Goal: Task Accomplishment & Management: Use online tool/utility

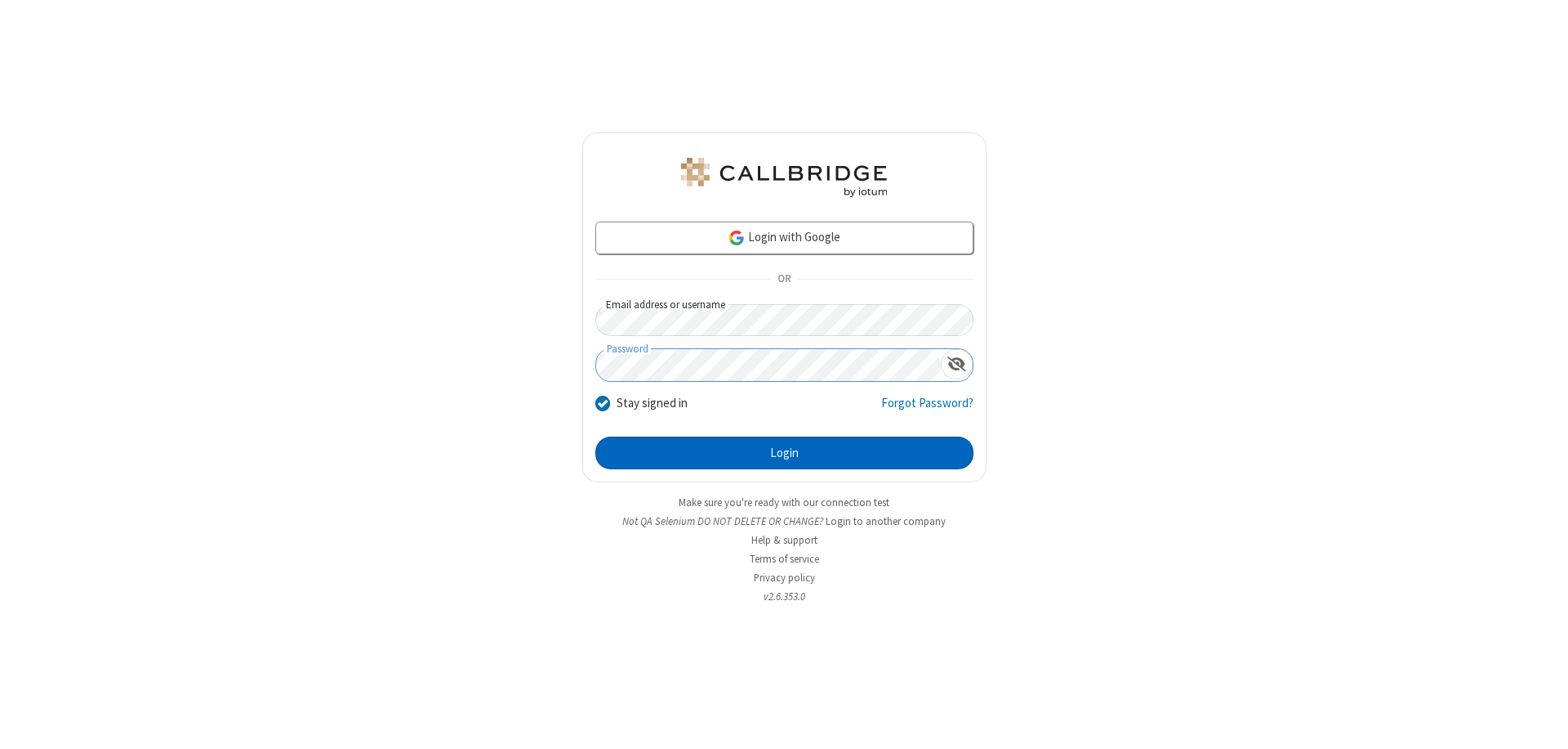
click at [784, 452] on button "Login" at bounding box center [784, 452] width 378 height 33
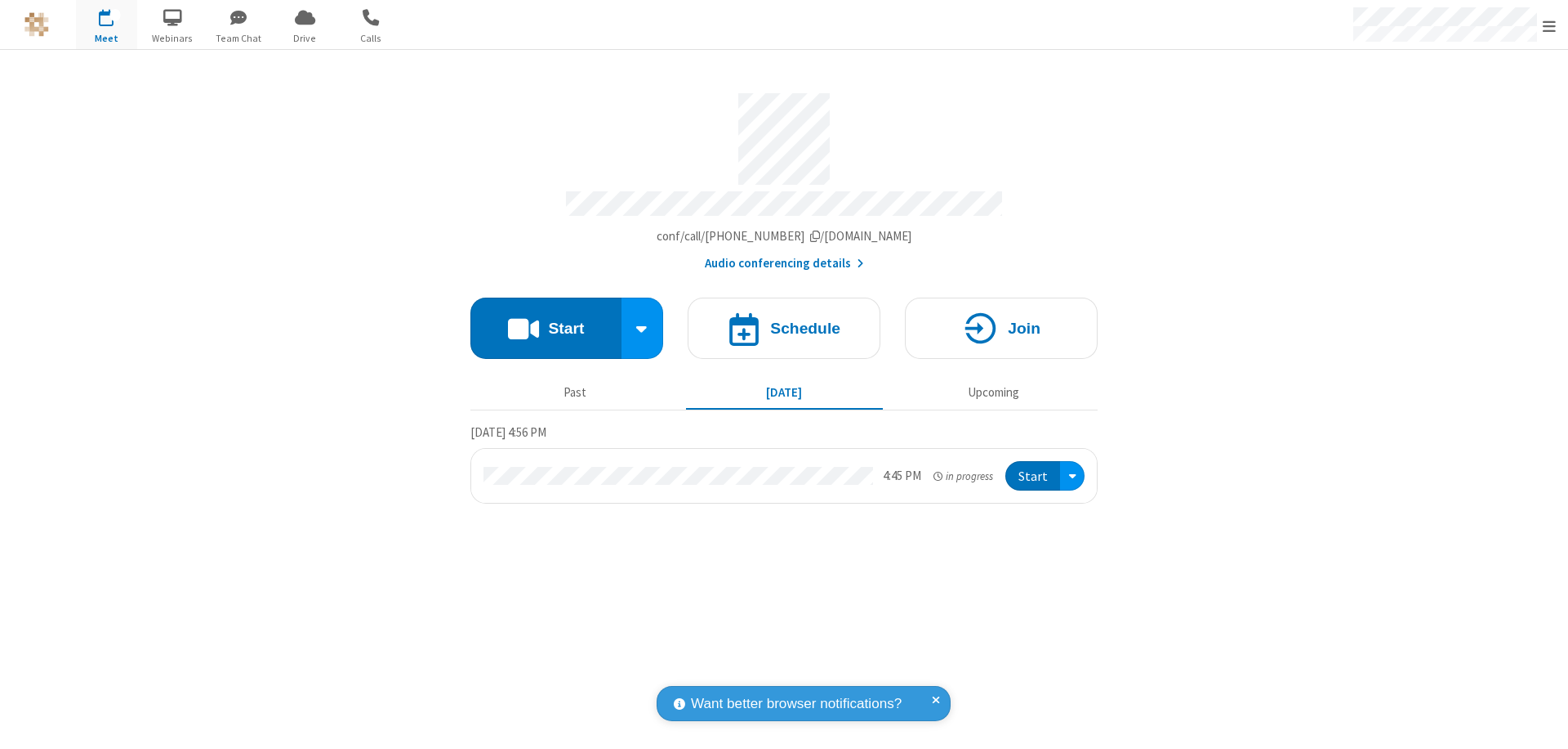
click at [546, 320] on button "Start" at bounding box center [546, 328] width 151 height 62
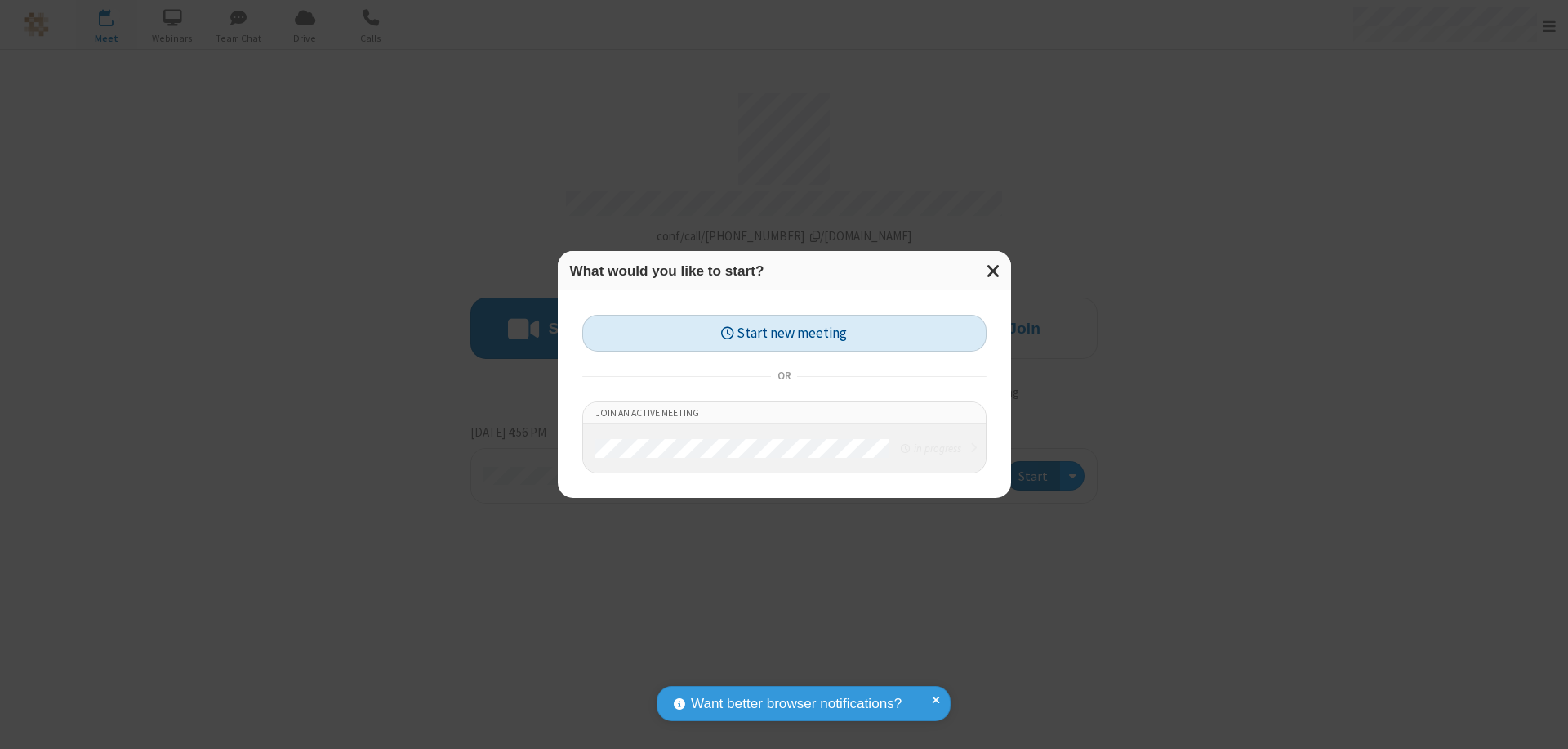
click at [784, 333] on button "Start new meeting" at bounding box center [785, 333] width 404 height 37
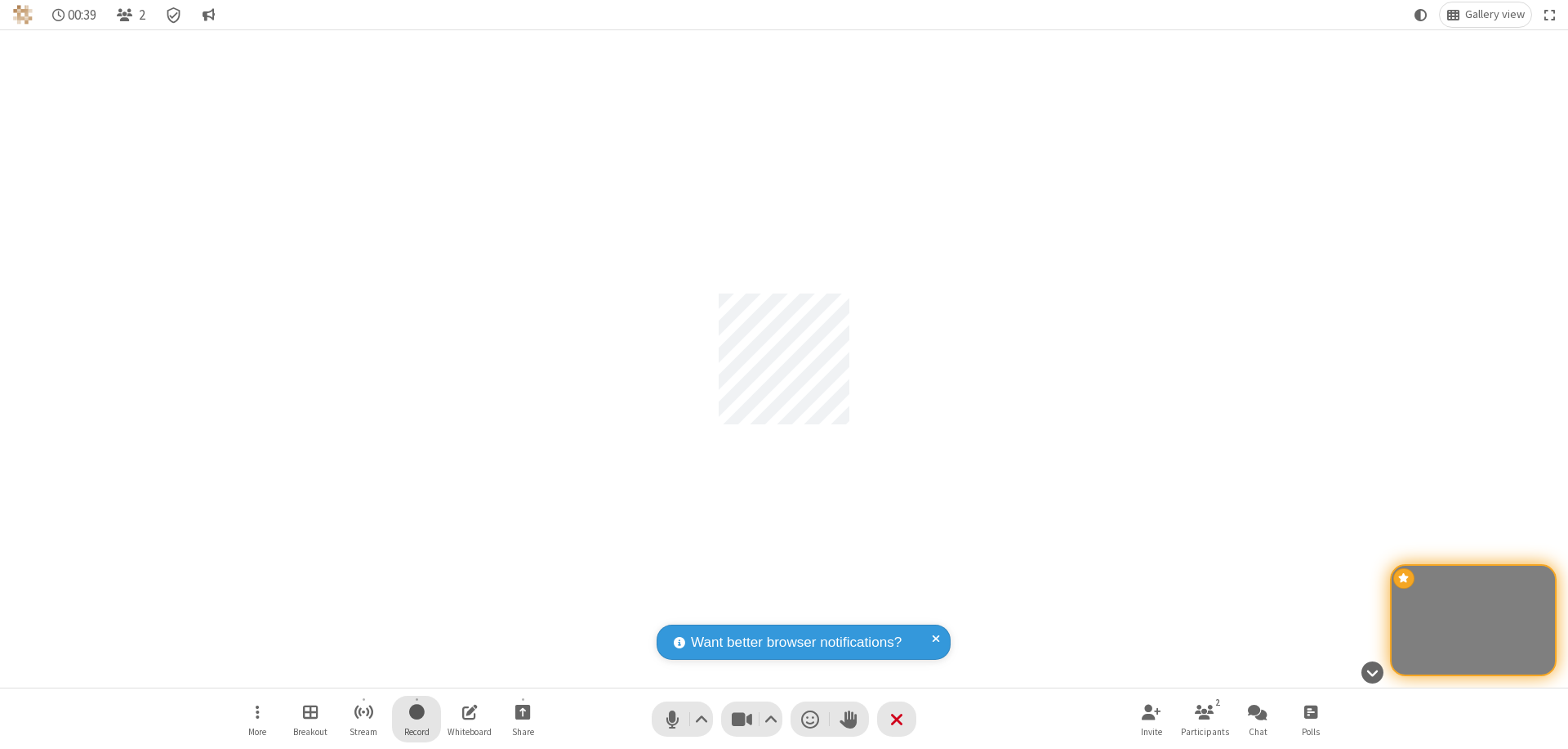
click at [417, 718] on span "Start recording" at bounding box center [417, 711] width 15 height 21
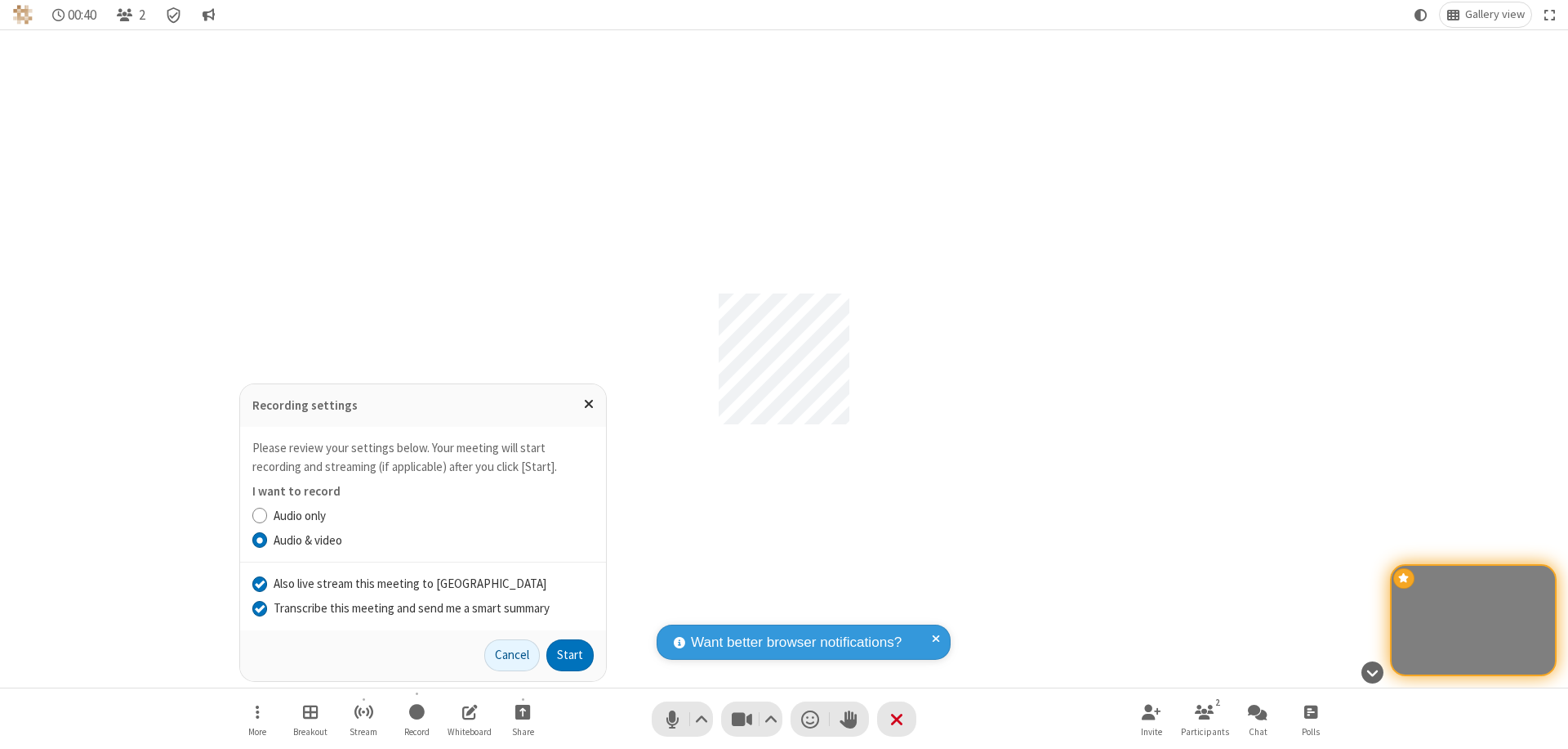
click at [259, 608] on input "Transcribe this meeting and send me a smart summary" at bounding box center [259, 608] width 15 height 17
click at [433, 540] on label "Audio & video" at bounding box center [433, 540] width 320 height 19
click at [268, 540] on input "Audio & video" at bounding box center [259, 540] width 15 height 17
click at [259, 583] on input "Also live stream this meeting to Callbridge" at bounding box center [259, 583] width 15 height 17
click at [570, 655] on button "Start" at bounding box center [570, 656] width 47 height 33
